Goal: Task Accomplishment & Management: Complete application form

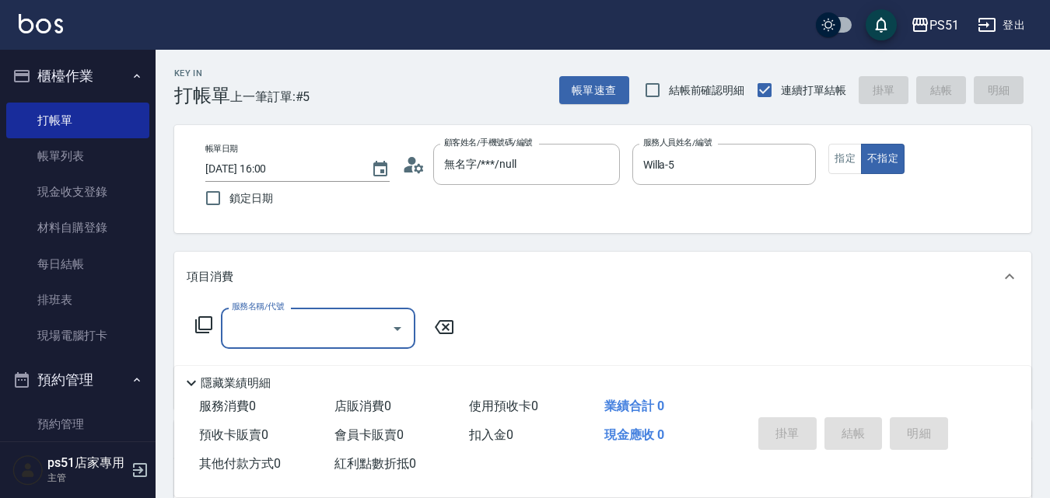
click at [401, 320] on icon "Open" at bounding box center [397, 329] width 19 height 19
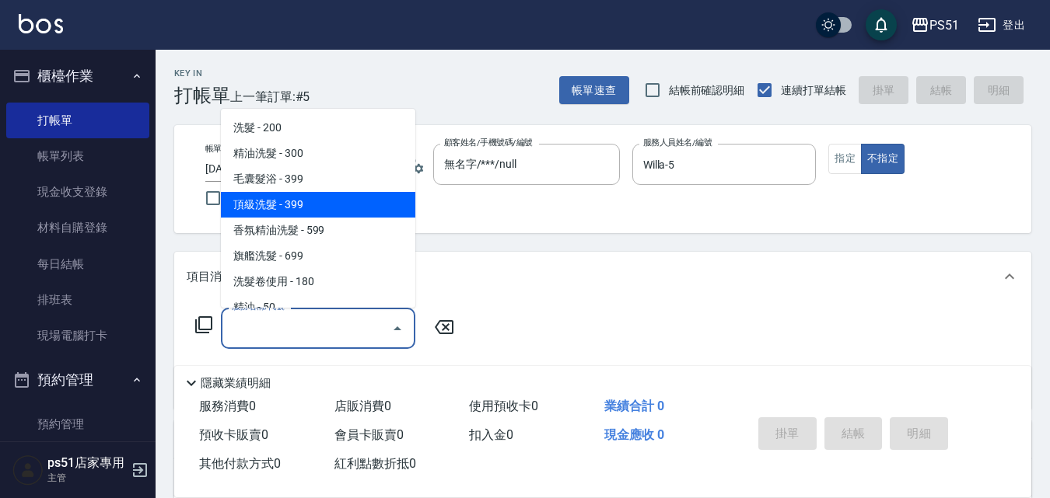
click at [301, 204] on span "頂級洗髮 - 399" at bounding box center [318, 205] width 194 height 26
type input "頂級洗髮(104)"
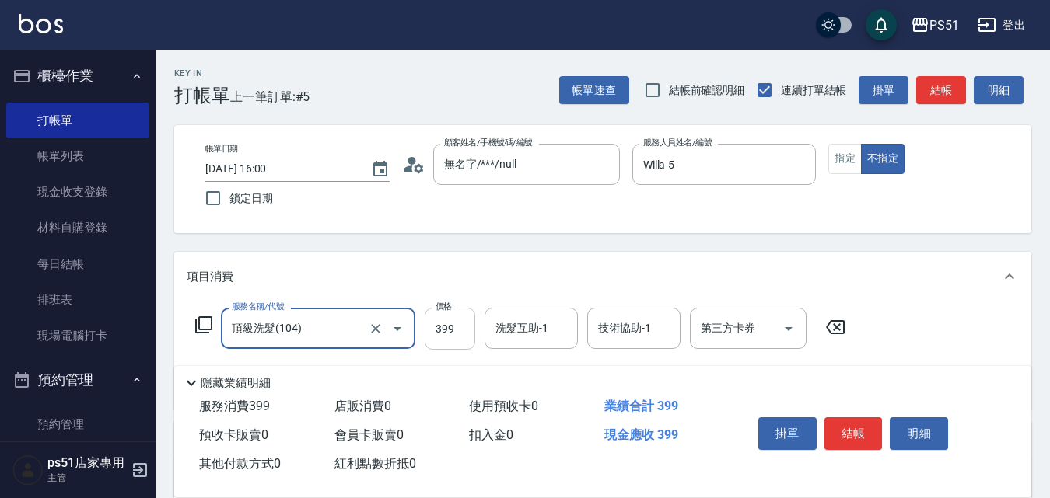
click at [446, 332] on input "399" at bounding box center [450, 329] width 51 height 42
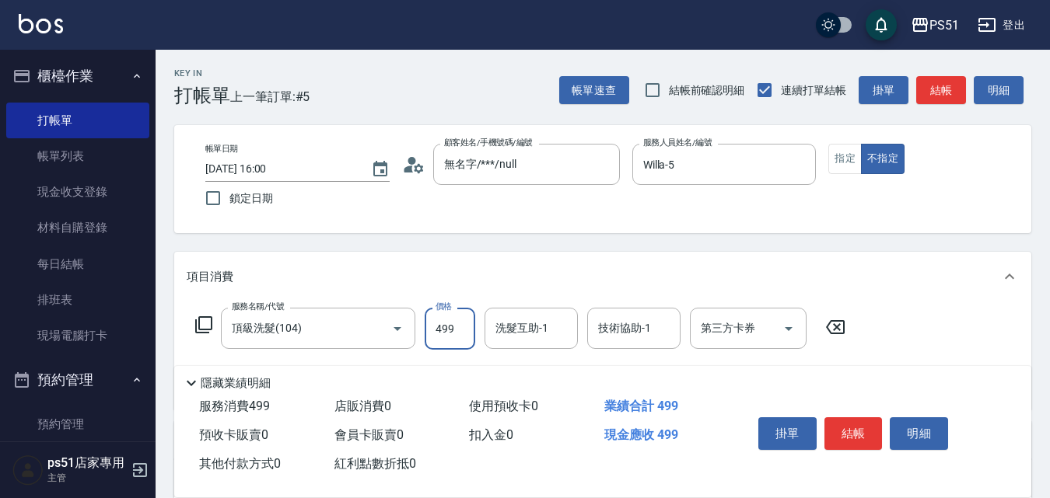
type input "499"
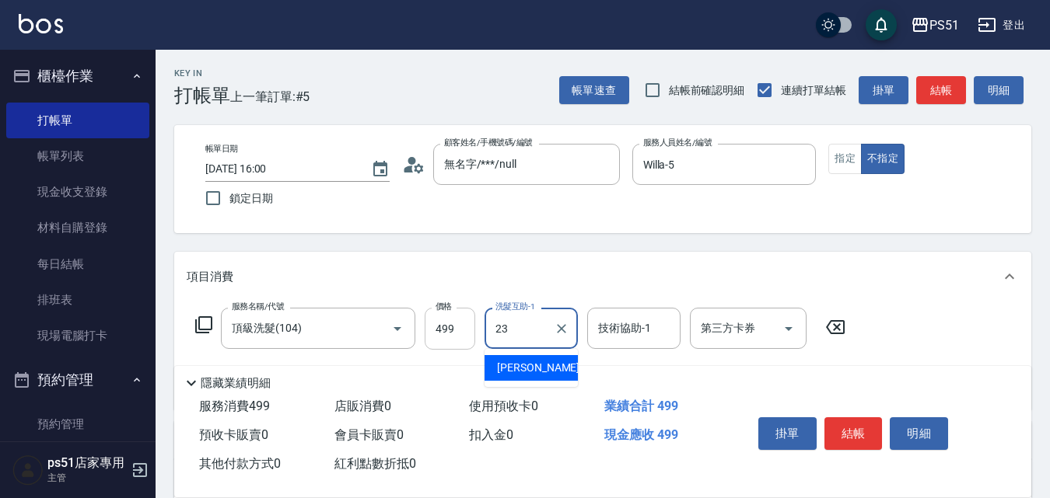
type input "[PERSON_NAME]-23"
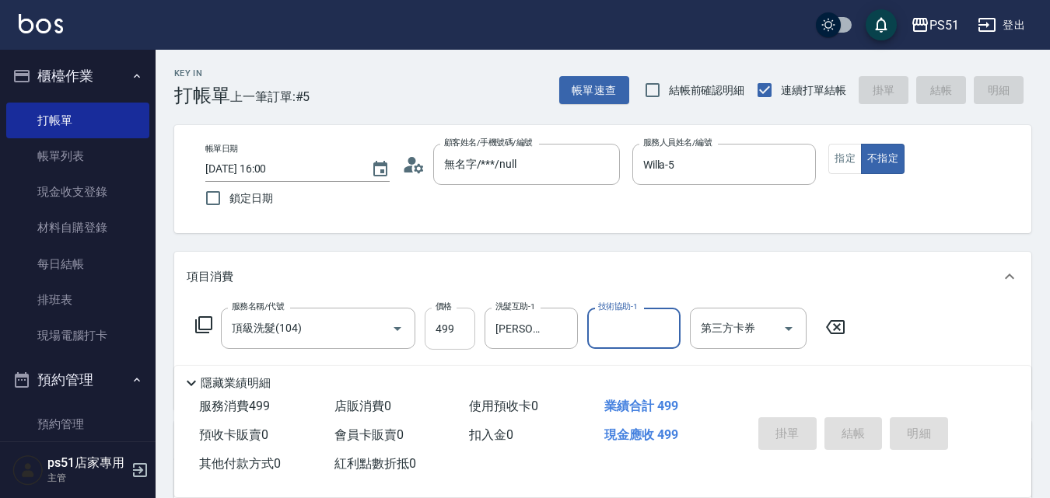
type input "[DATE] 16:01"
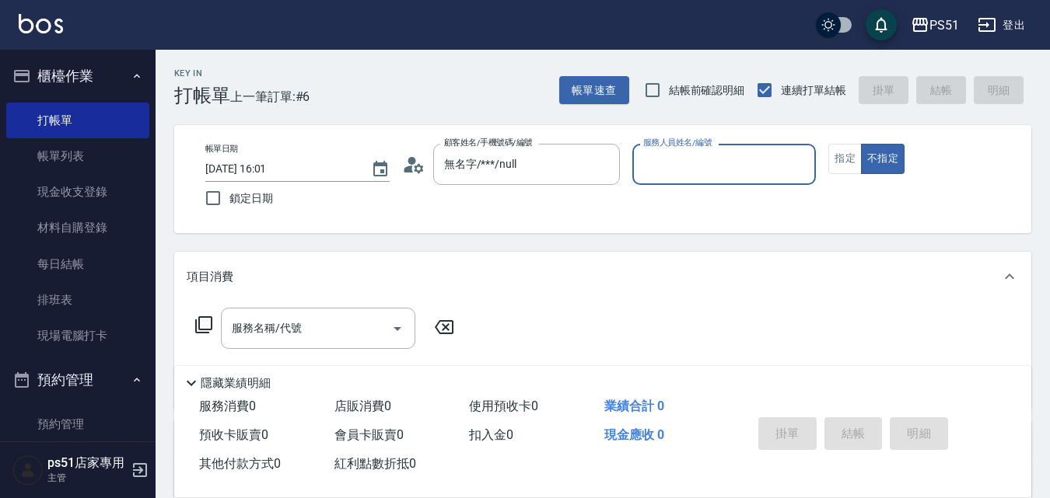
type input "新客人 姓名未設定/**/null"
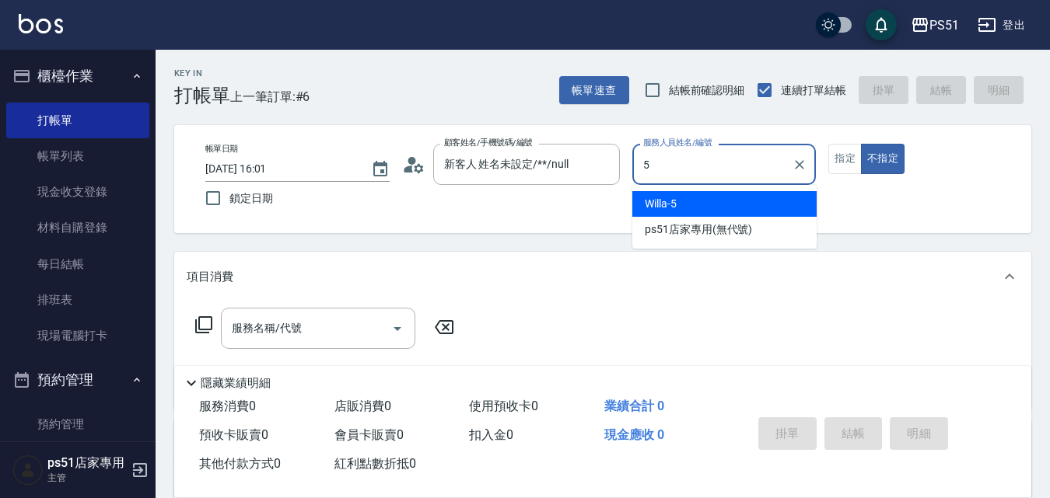
type input "Willa-5"
type button "false"
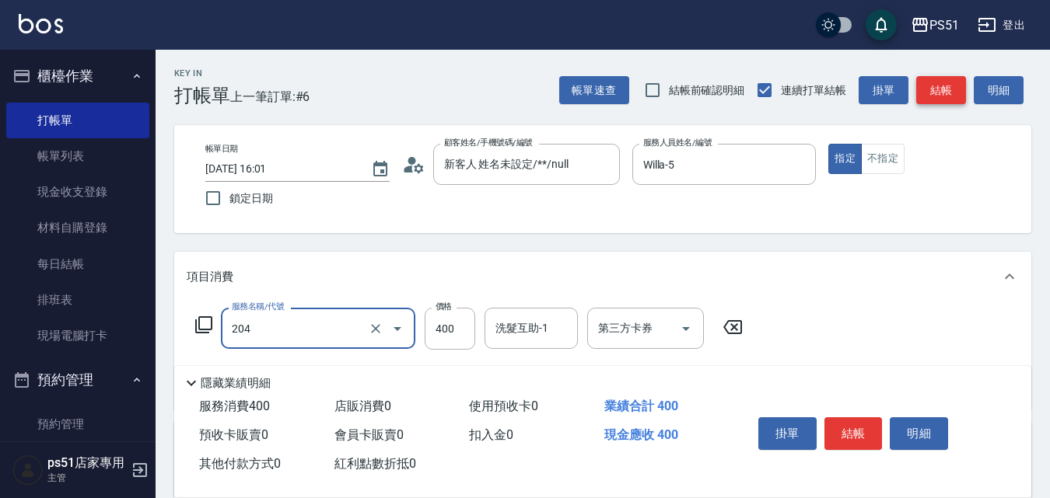
type input "B級洗+剪(204)"
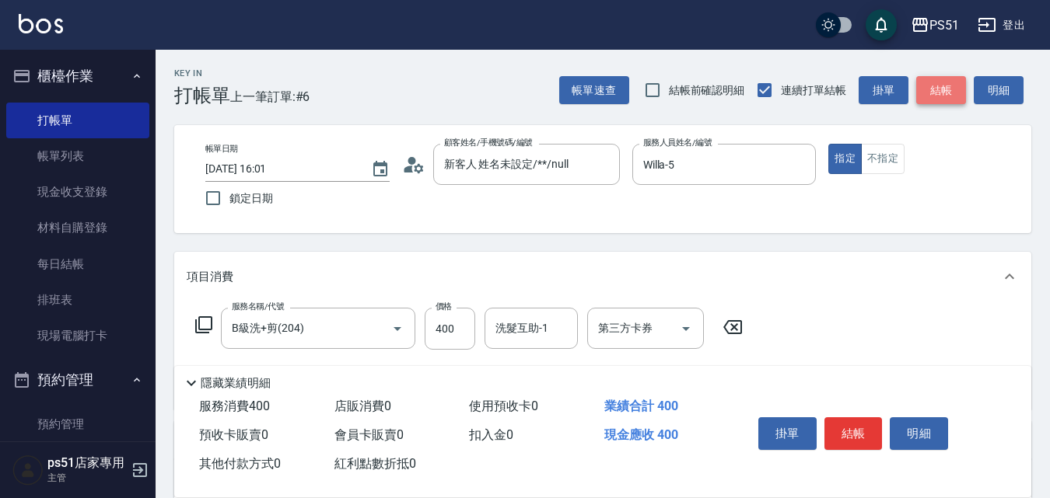
click at [956, 96] on button "結帳" at bounding box center [941, 90] width 50 height 29
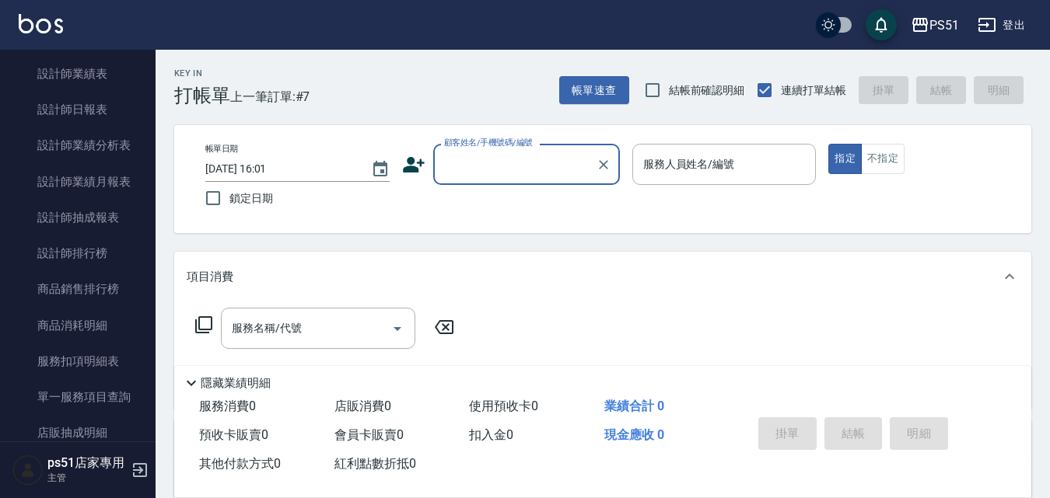
scroll to position [907, 0]
click at [100, 111] on link "設計師日報表" at bounding box center [77, 109] width 143 height 36
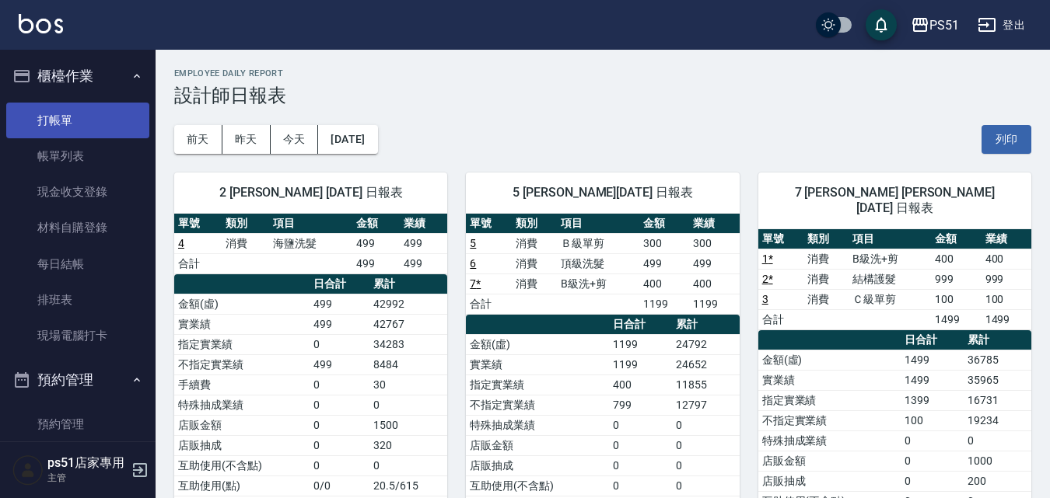
click at [68, 126] on link "打帳單" at bounding box center [77, 121] width 143 height 36
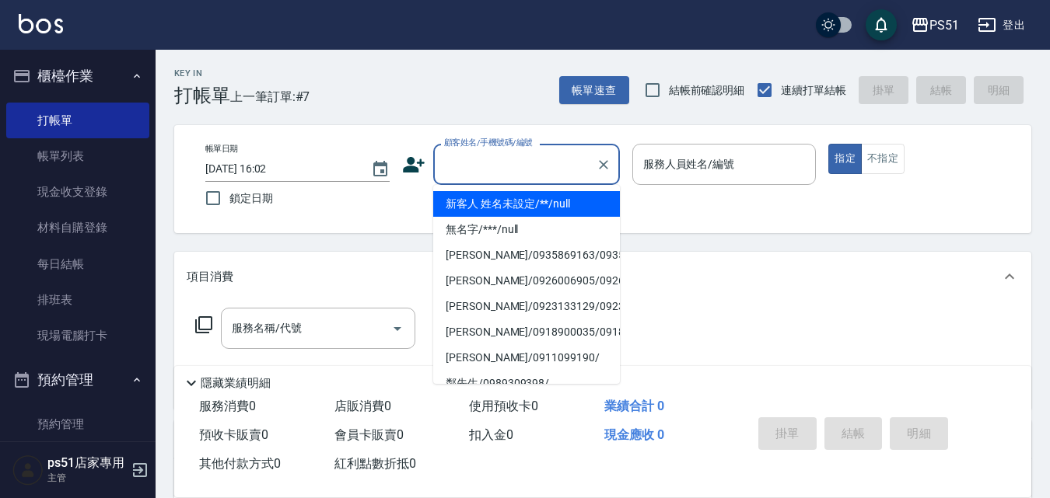
click at [469, 168] on input "顧客姓名/手機號碼/編號" at bounding box center [514, 164] width 149 height 27
click at [478, 200] on li "新客人 姓名未設定/**/null" at bounding box center [526, 204] width 187 height 26
type input "新客人 姓名未設定/**/null"
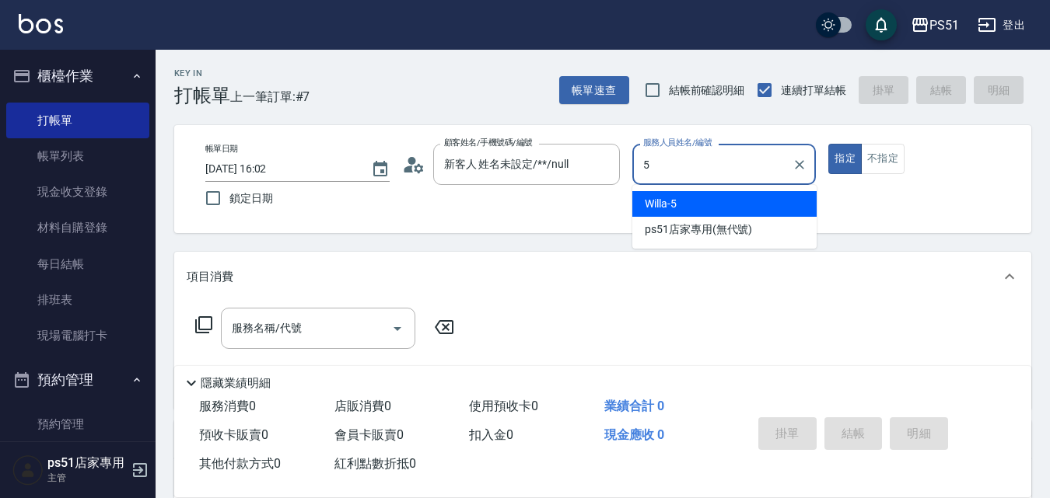
type input "Willa-5"
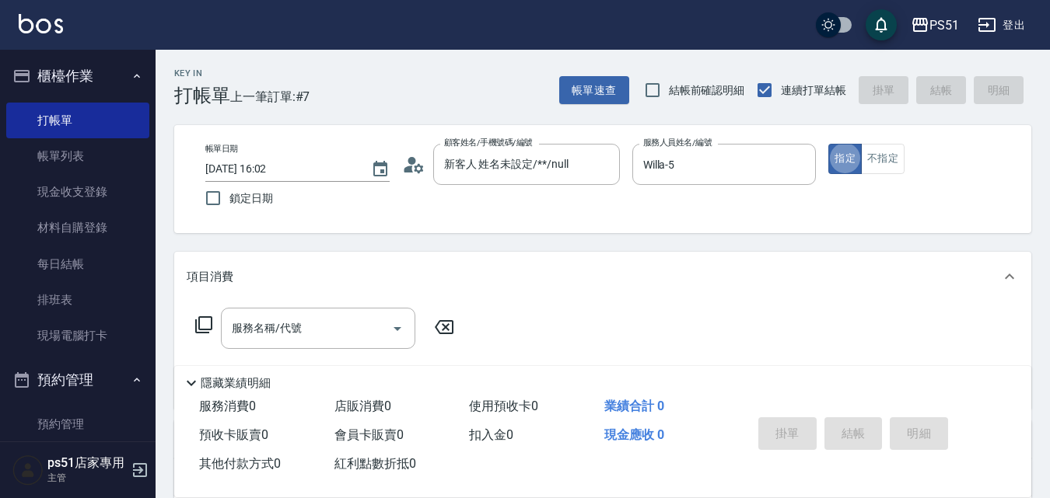
type button "true"
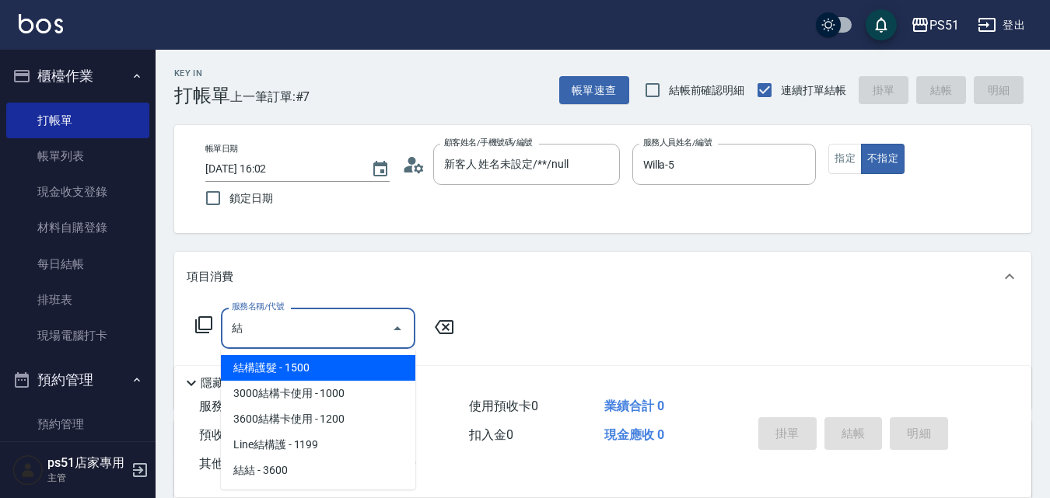
click at [306, 367] on span "結構護髮 - 1500" at bounding box center [318, 368] width 194 height 26
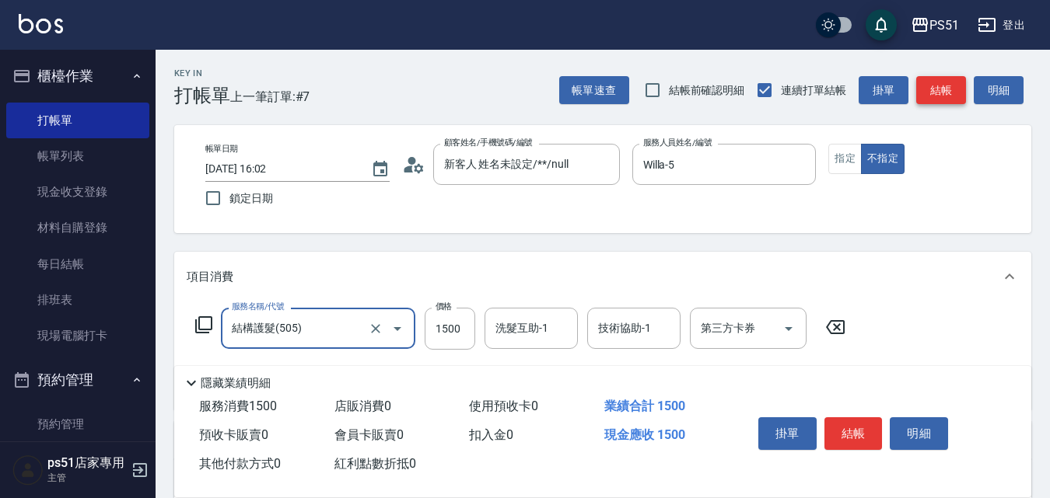
type input "結構護髮(505)"
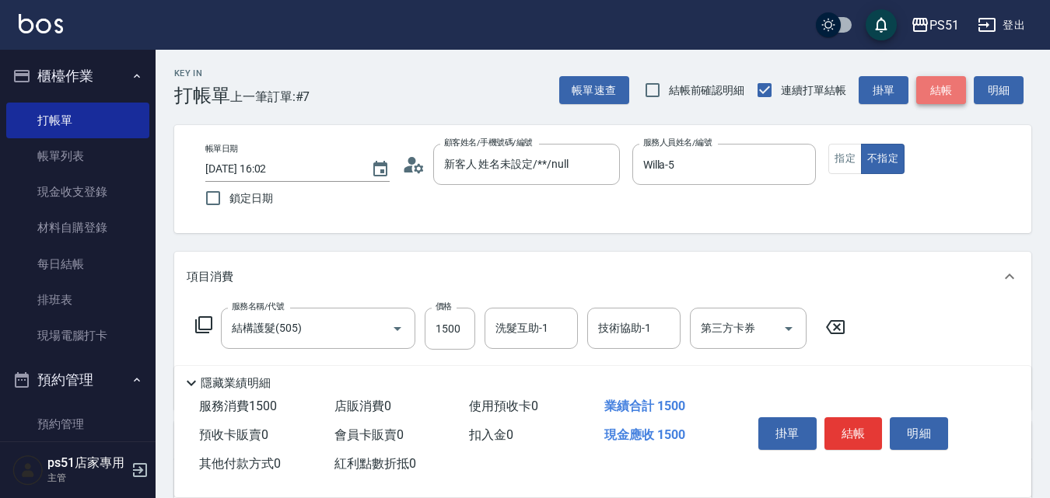
click at [928, 82] on button "結帳" at bounding box center [941, 90] width 50 height 29
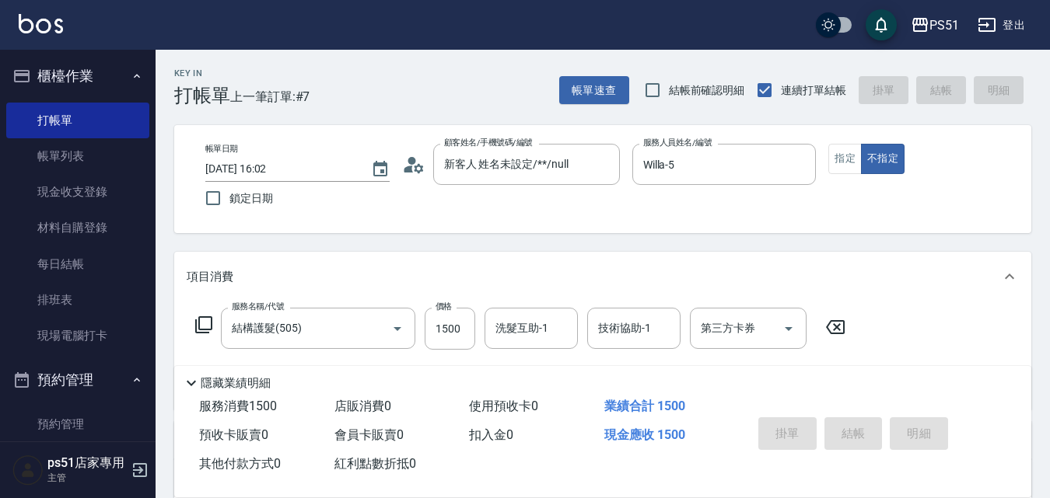
type input "[DATE] 16:03"
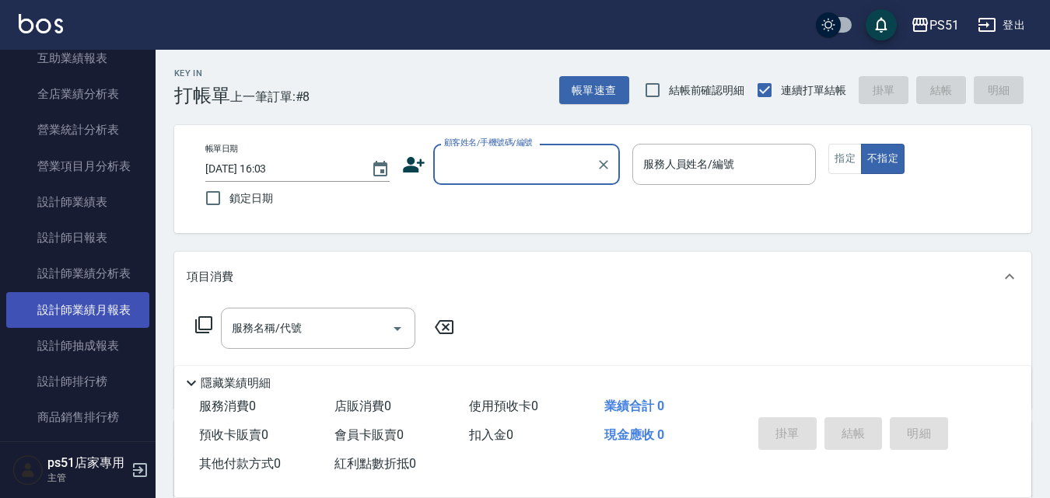
scroll to position [725, 0]
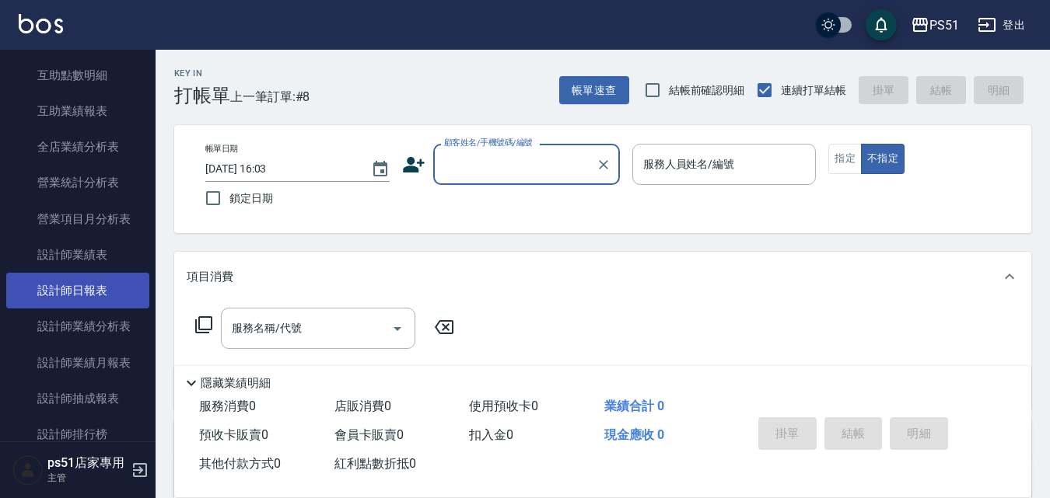
click at [96, 282] on link "設計師日報表" at bounding box center [77, 291] width 143 height 36
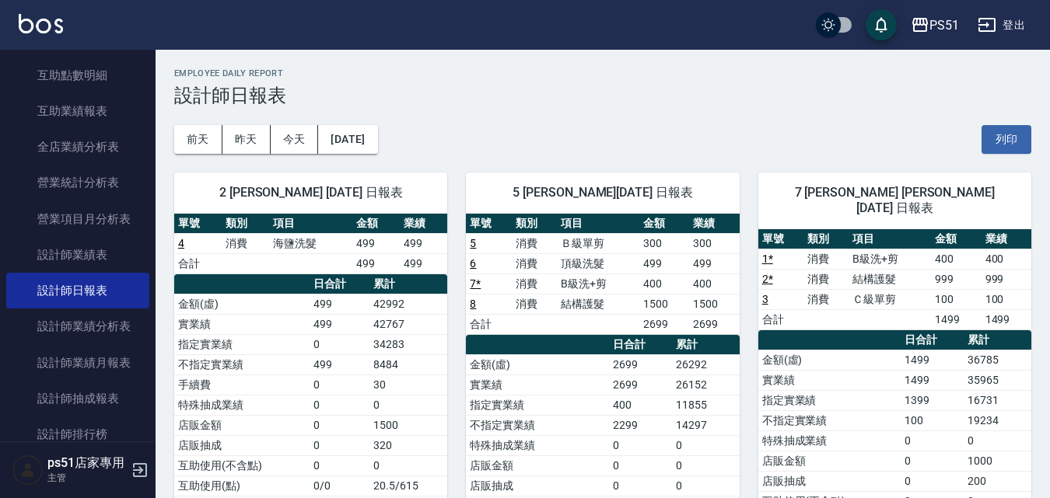
scroll to position [181, 0]
